Goal: Task Accomplishment & Management: Complete application form

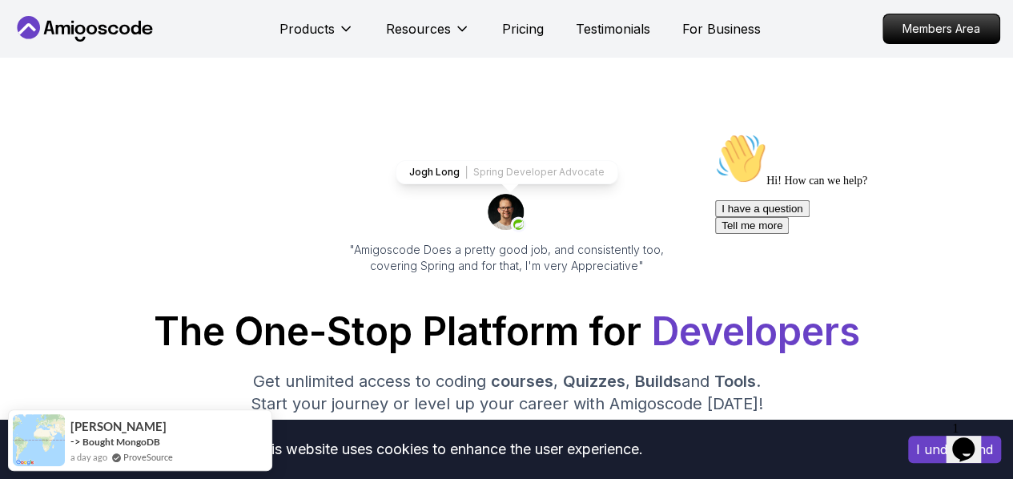
click at [715, 133] on icon "Chat attention grabber" at bounding box center [715, 133] width 0 height 0
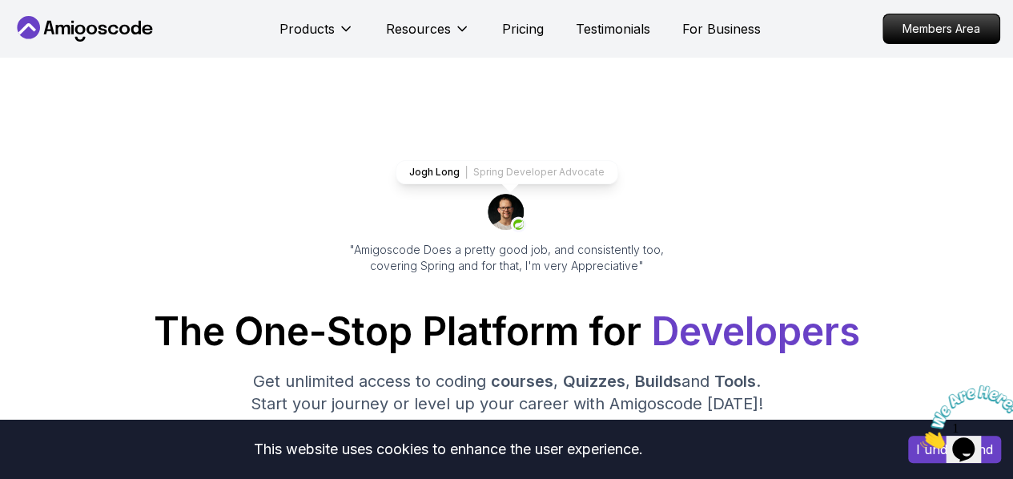
click at [920, 437] on icon "Close" at bounding box center [920, 444] width 0 height 14
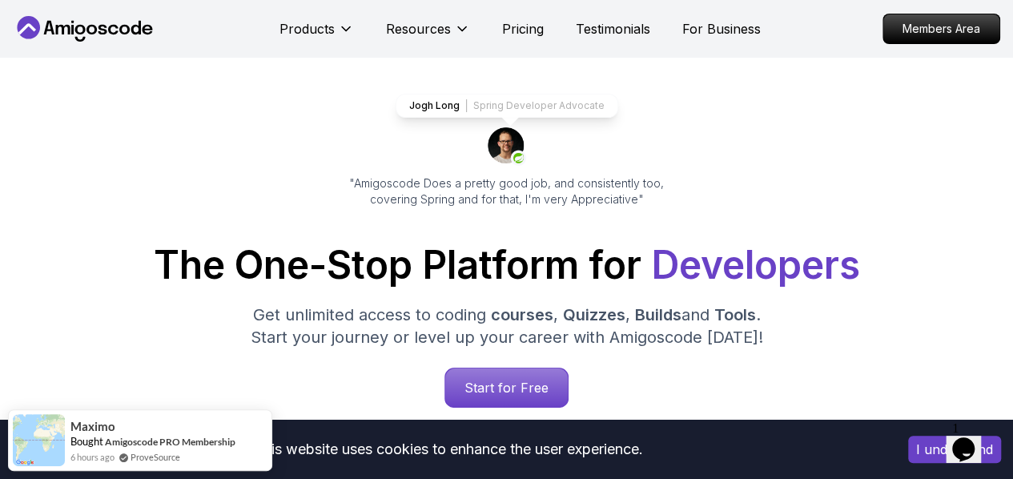
scroll to position [160, 0]
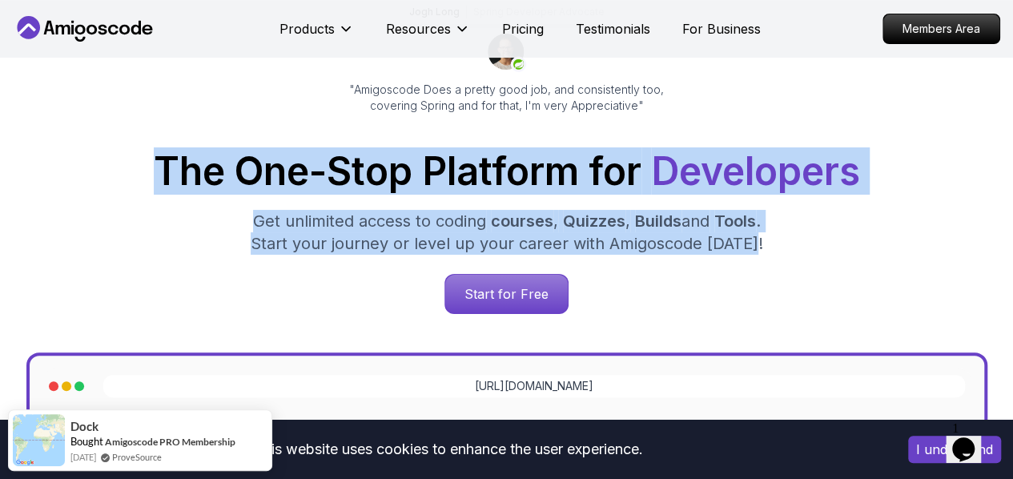
drag, startPoint x: 105, startPoint y: 156, endPoint x: 839, endPoint y: 276, distance: 744.0
click at [769, 254] on div "The One-Stop Platform for Developers Get unlimited access to coding courses , Q…" at bounding box center [506, 233] width 987 height 162
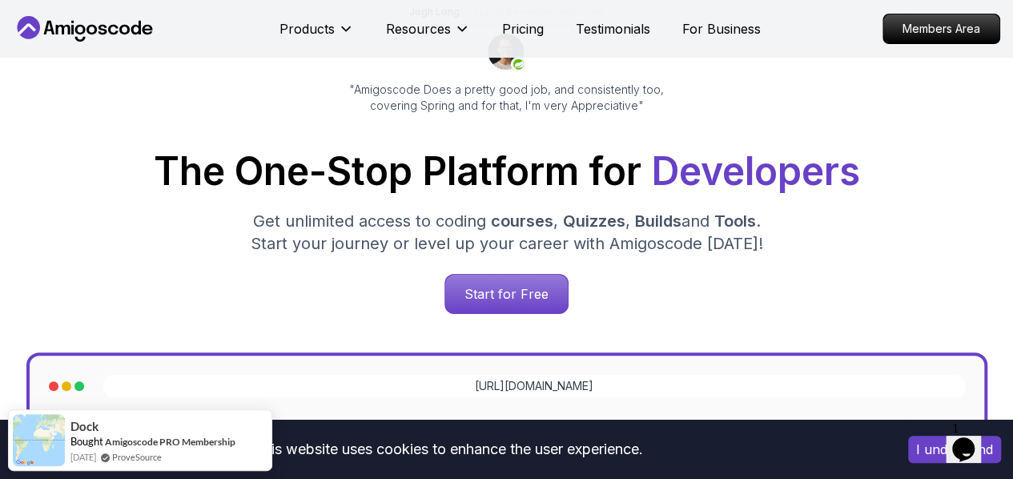
click at [839, 276] on div "The One-Stop Platform for Developers Get unlimited access to coding courses , Q…" at bounding box center [506, 233] width 987 height 162
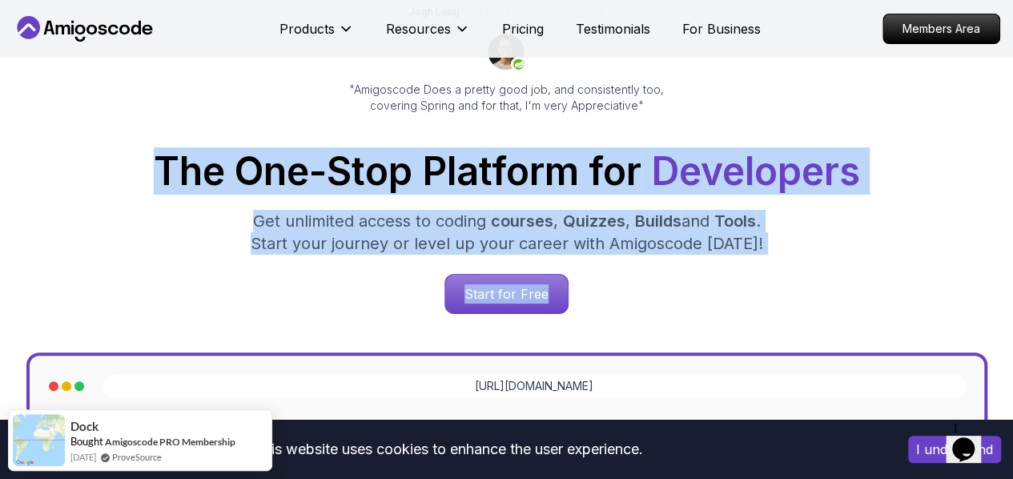
drag, startPoint x: 98, startPoint y: 155, endPoint x: 771, endPoint y: 267, distance: 681.8
click at [771, 267] on div "The One-Stop Platform for Developers Get unlimited access to coding courses , Q…" at bounding box center [506, 233] width 987 height 162
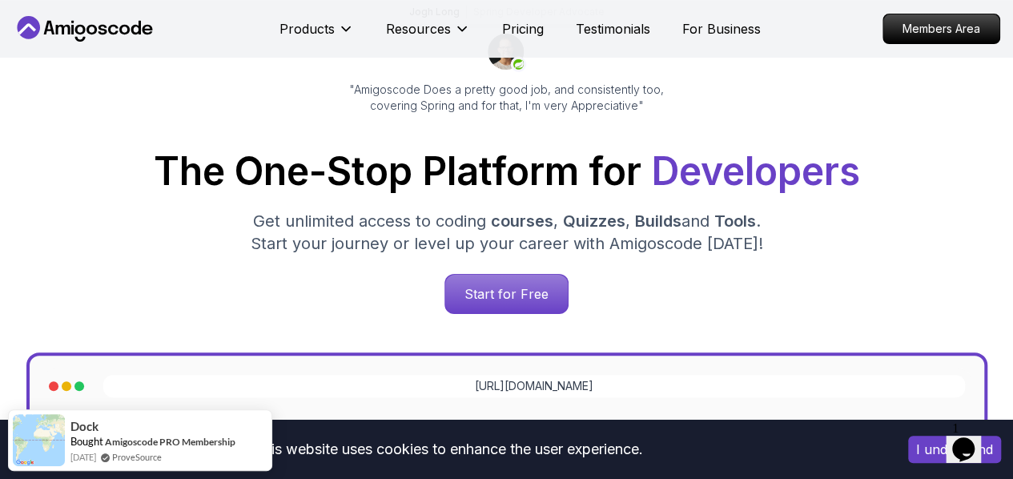
drag, startPoint x: 97, startPoint y: 174, endPoint x: 109, endPoint y: 174, distance: 12.0
click at [99, 174] on h1 "The One-Stop Platform for Developers" at bounding box center [506, 171] width 987 height 38
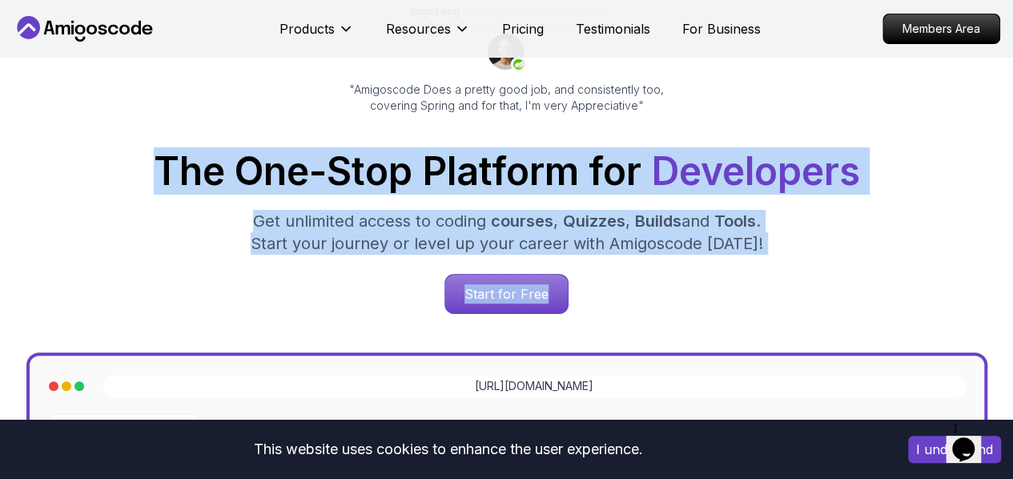
drag, startPoint x: 109, startPoint y: 174, endPoint x: 778, endPoint y: 263, distance: 675.3
click at [778, 263] on div "The One-Stop Platform for Developers Get unlimited access to coding courses , Q…" at bounding box center [506, 233] width 987 height 162
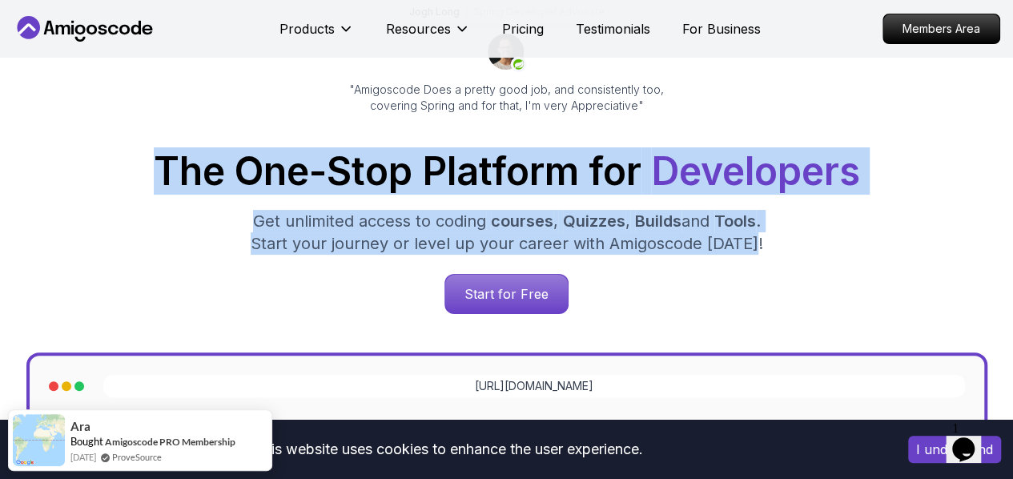
drag, startPoint x: 101, startPoint y: 171, endPoint x: 805, endPoint y: 248, distance: 708.8
click at [805, 248] on div "The One-Stop Platform for Developers Get unlimited access to coding courses , Q…" at bounding box center [506, 233] width 987 height 162
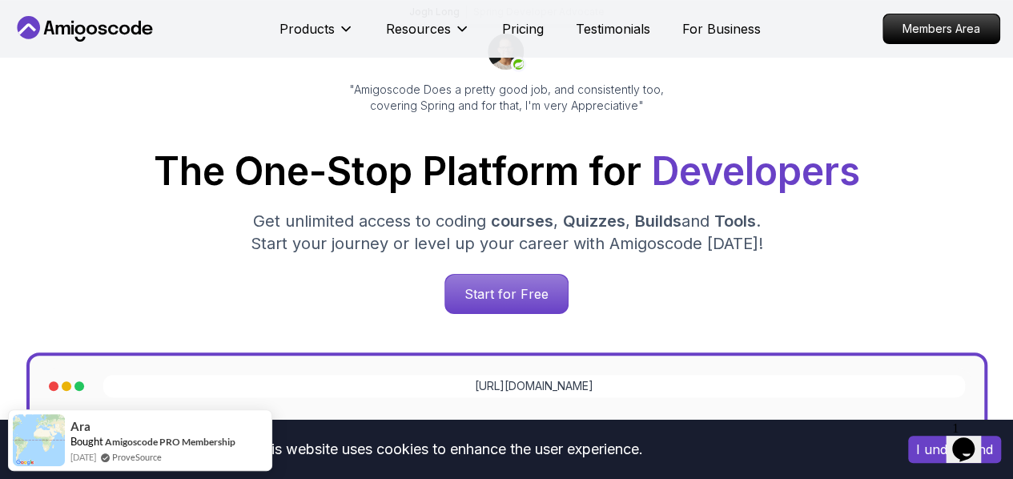
click at [743, 275] on div "The One-Stop Platform for Developers Get unlimited access to coding courses , Q…" at bounding box center [506, 233] width 987 height 162
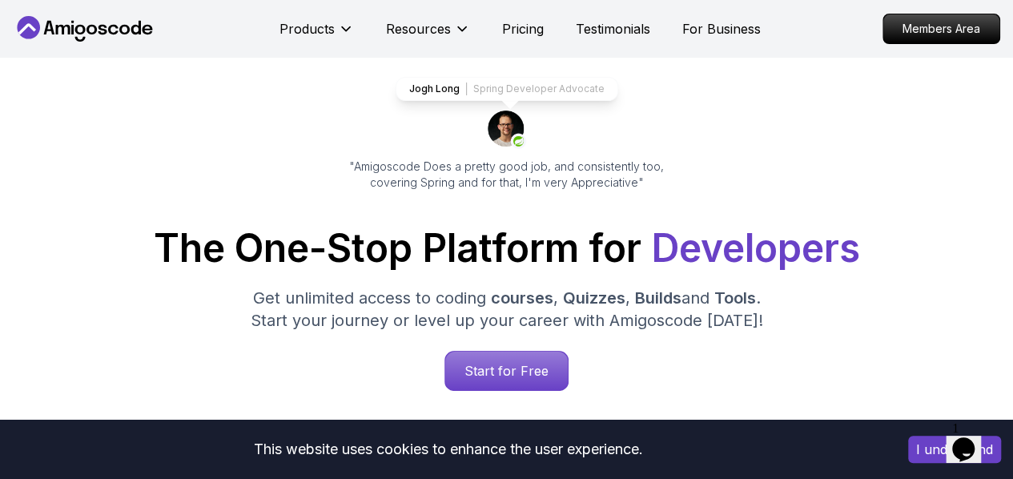
scroll to position [80, 0]
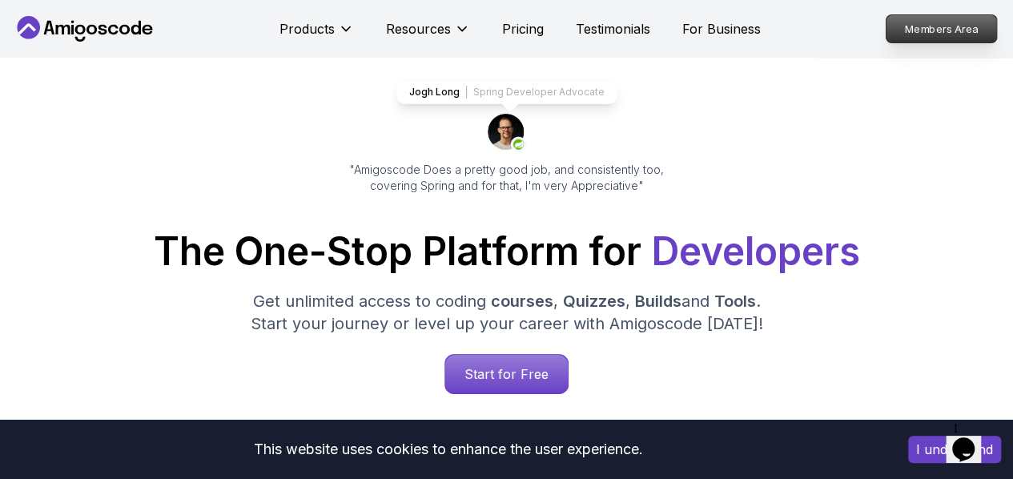
click at [947, 26] on p "Members Area" at bounding box center [941, 28] width 110 height 27
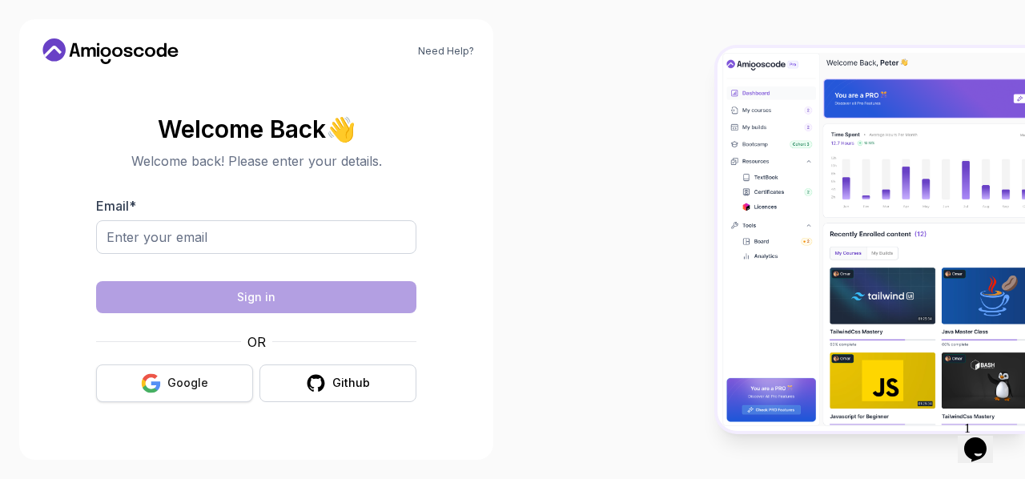
click at [195, 372] on button "Google" at bounding box center [174, 383] width 157 height 38
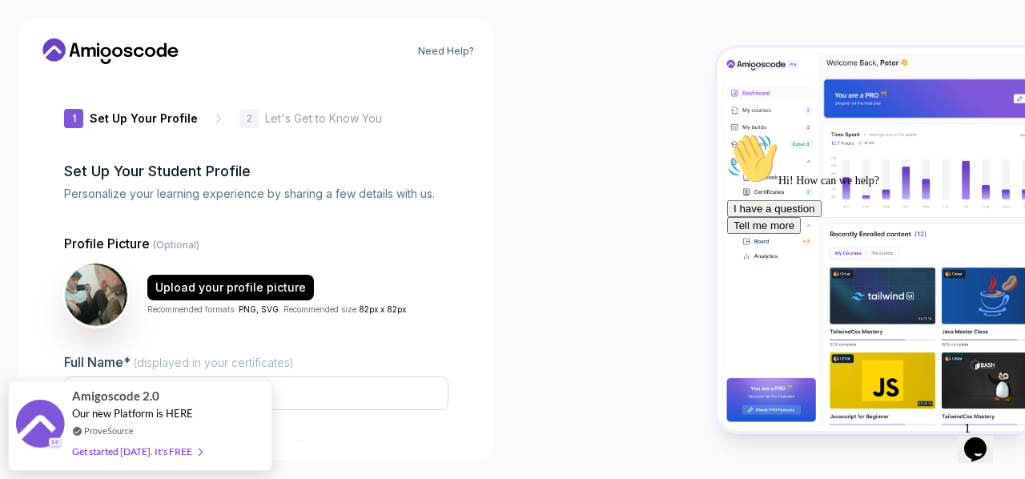
type input "calmlion57a67"
